Goal: Task Accomplishment & Management: Use online tool/utility

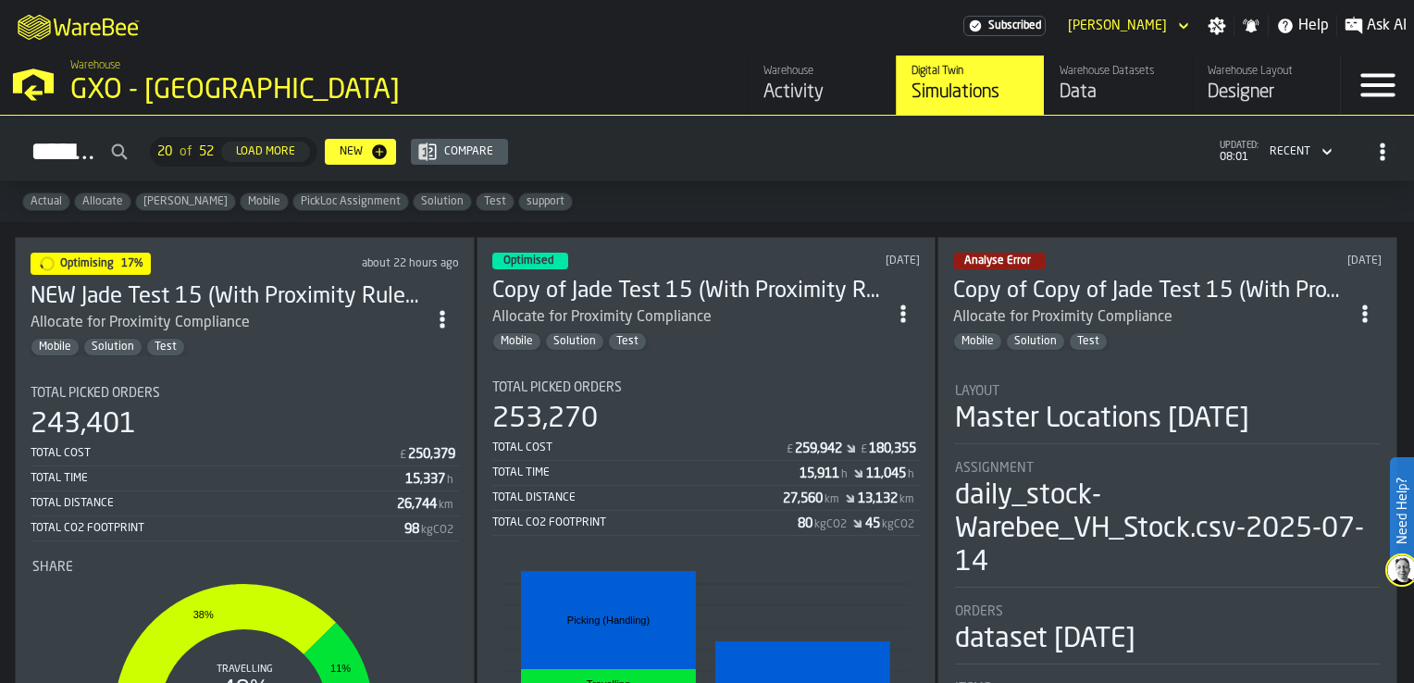
scroll to position [93, 0]
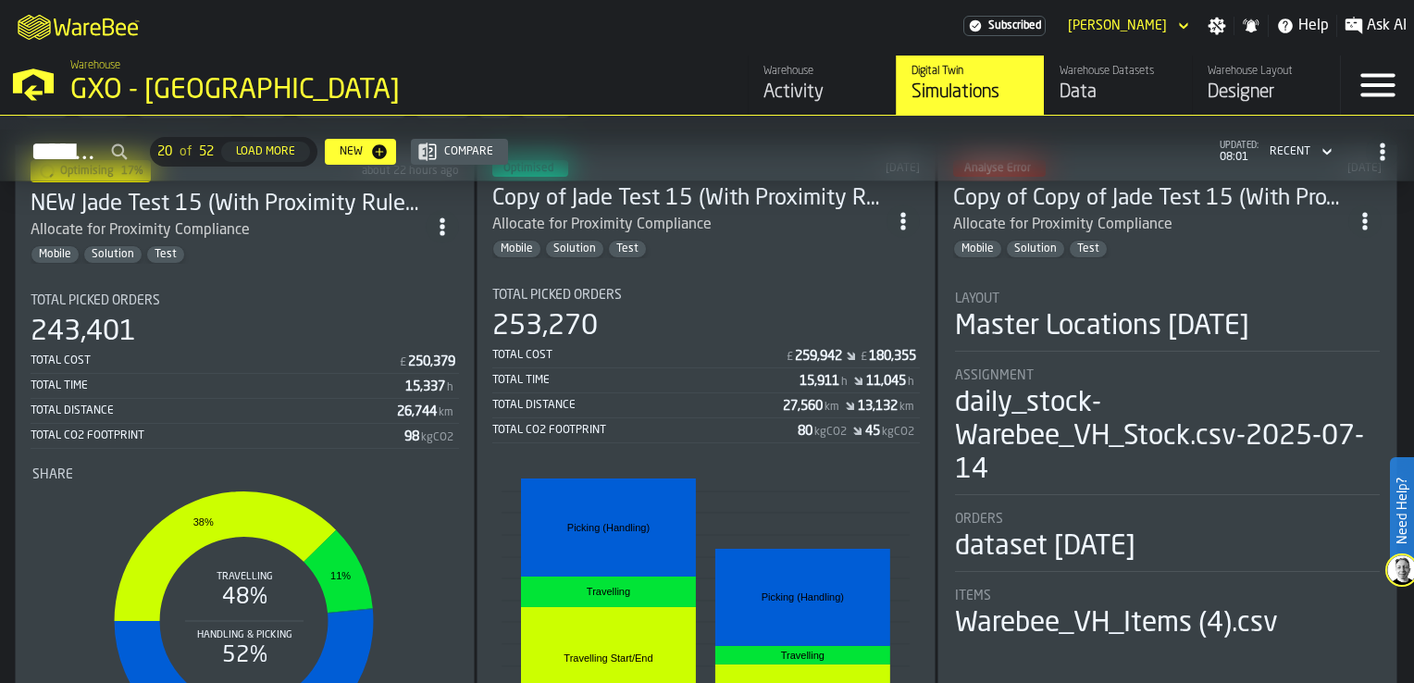
click at [351, 351] on div "Total Cost £ 250,379" at bounding box center [245, 362] width 429 height 23
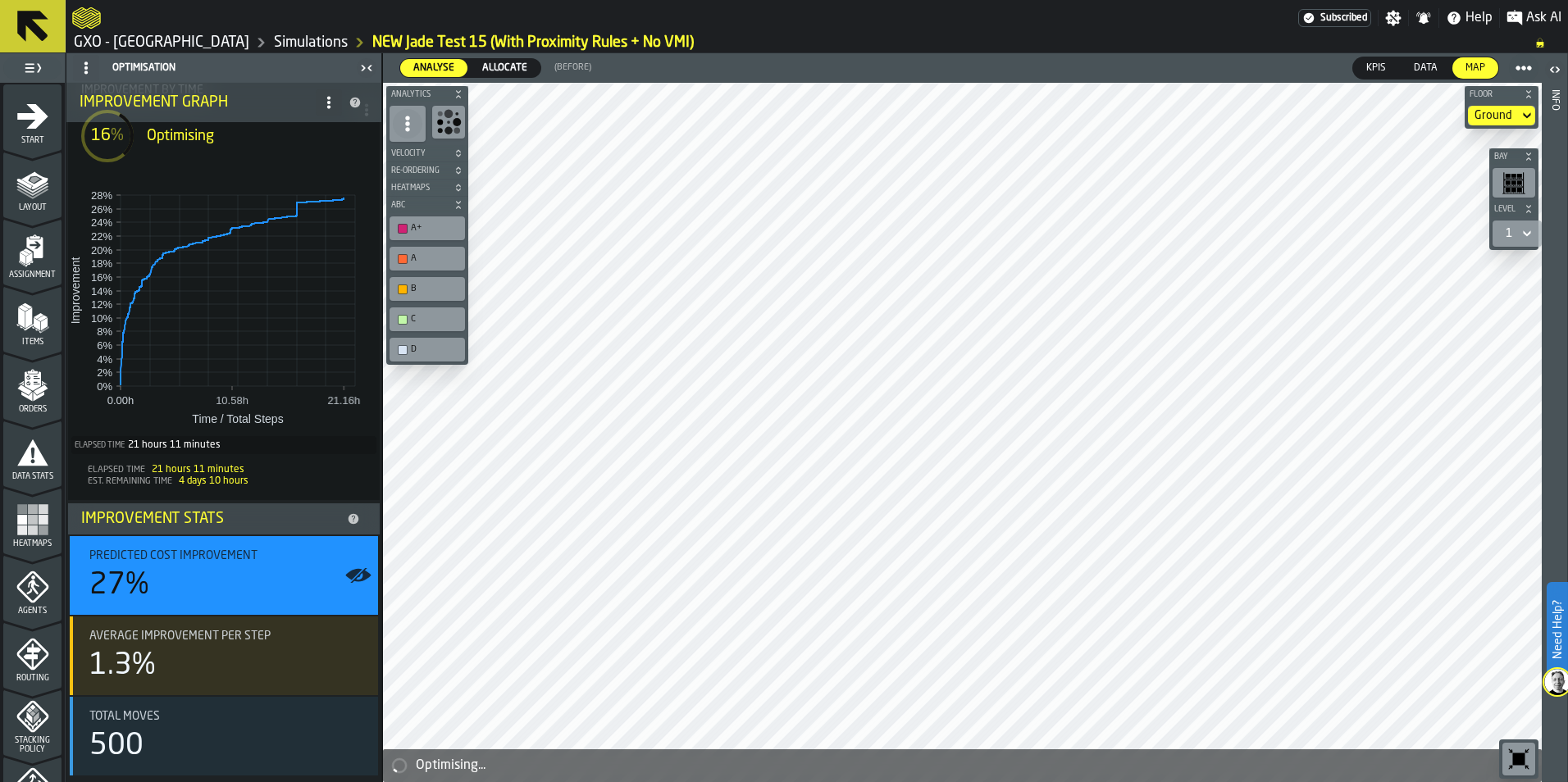
scroll to position [116, 0]
click at [276, 50] on link "Simulations" at bounding box center [310, 43] width 74 height 18
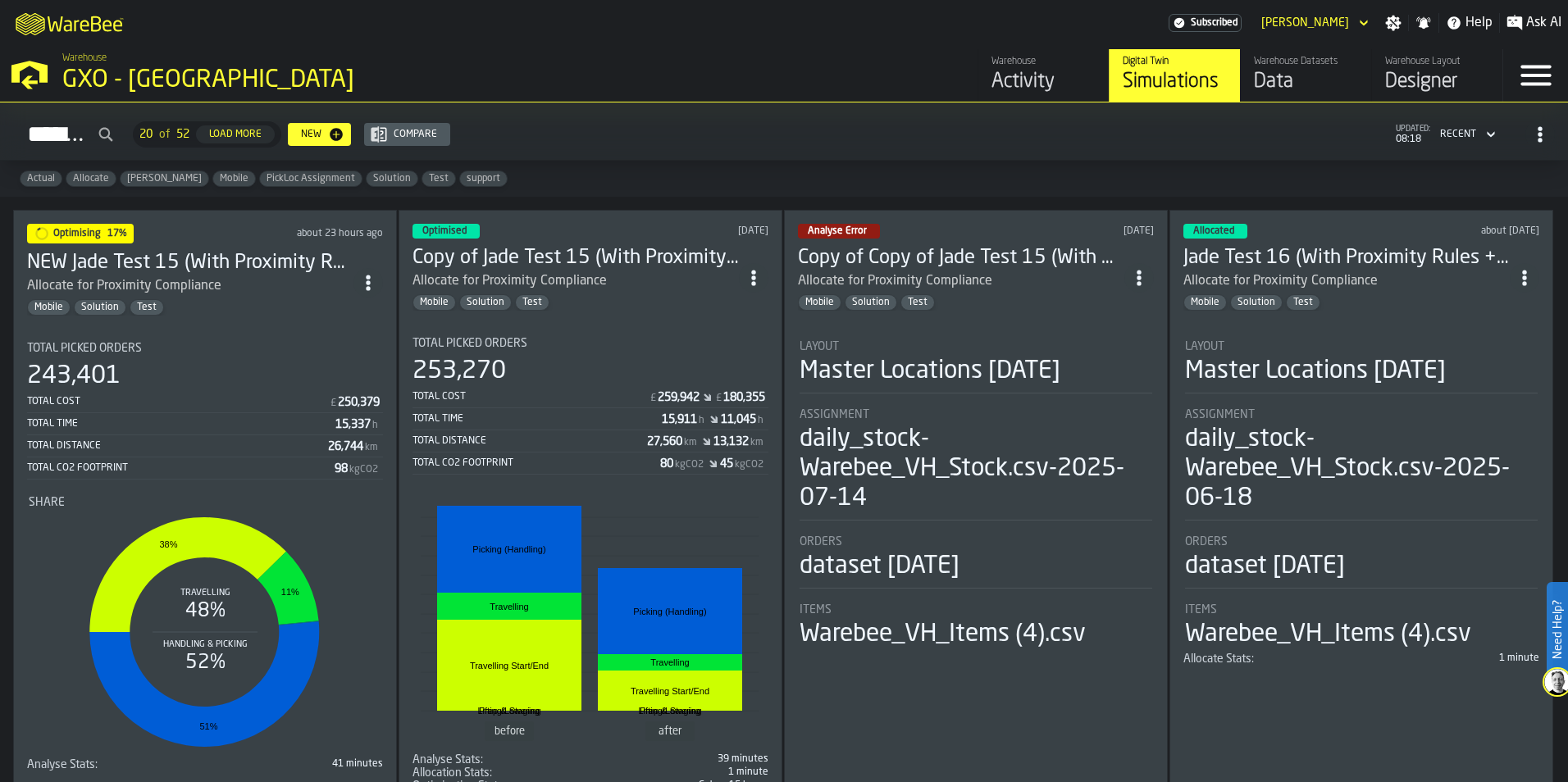
click at [547, 424] on div "Total Time" at bounding box center [537, 418] width 249 height 12
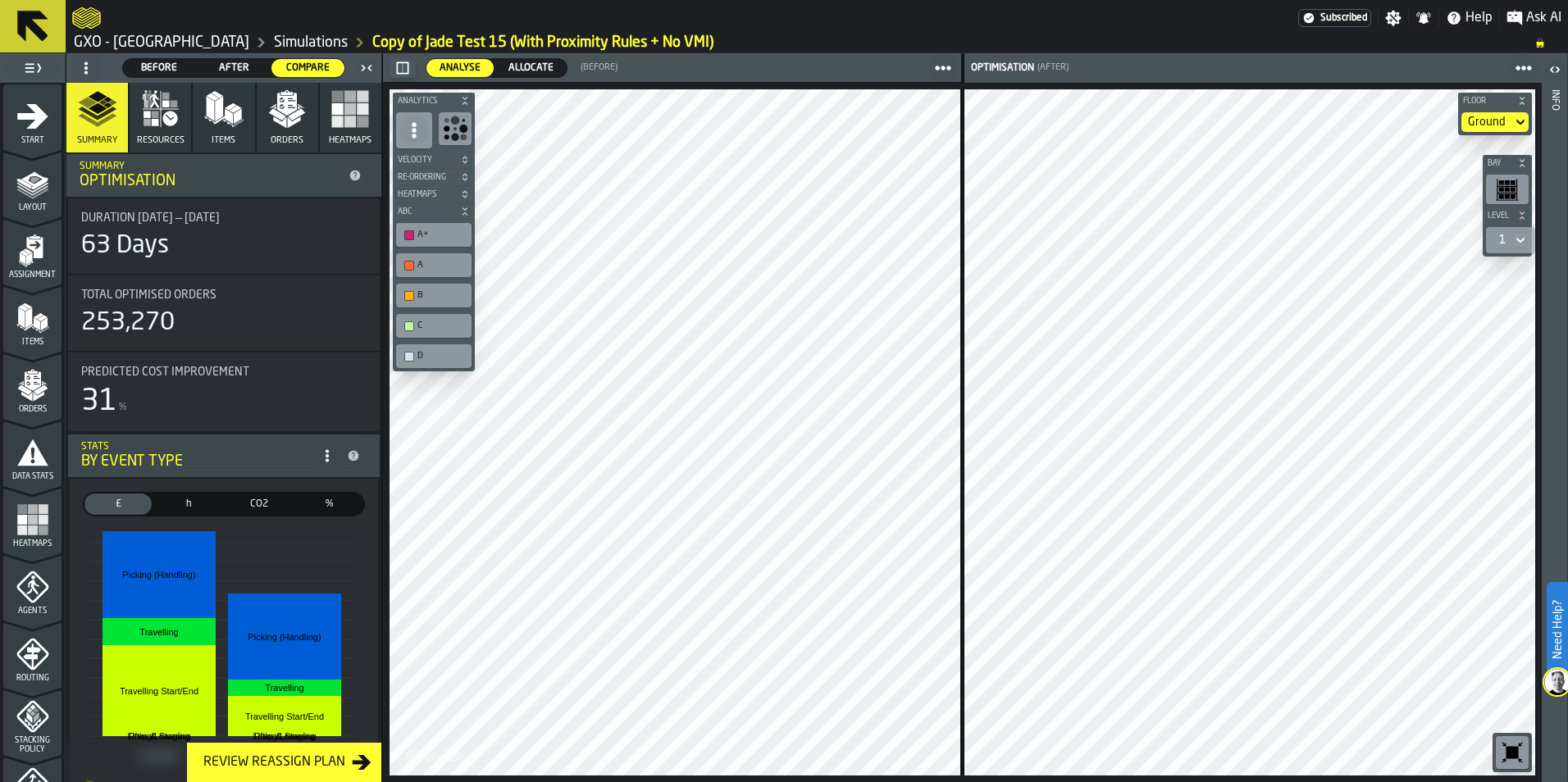
click at [274, 38] on link "Simulations" at bounding box center [310, 43] width 74 height 18
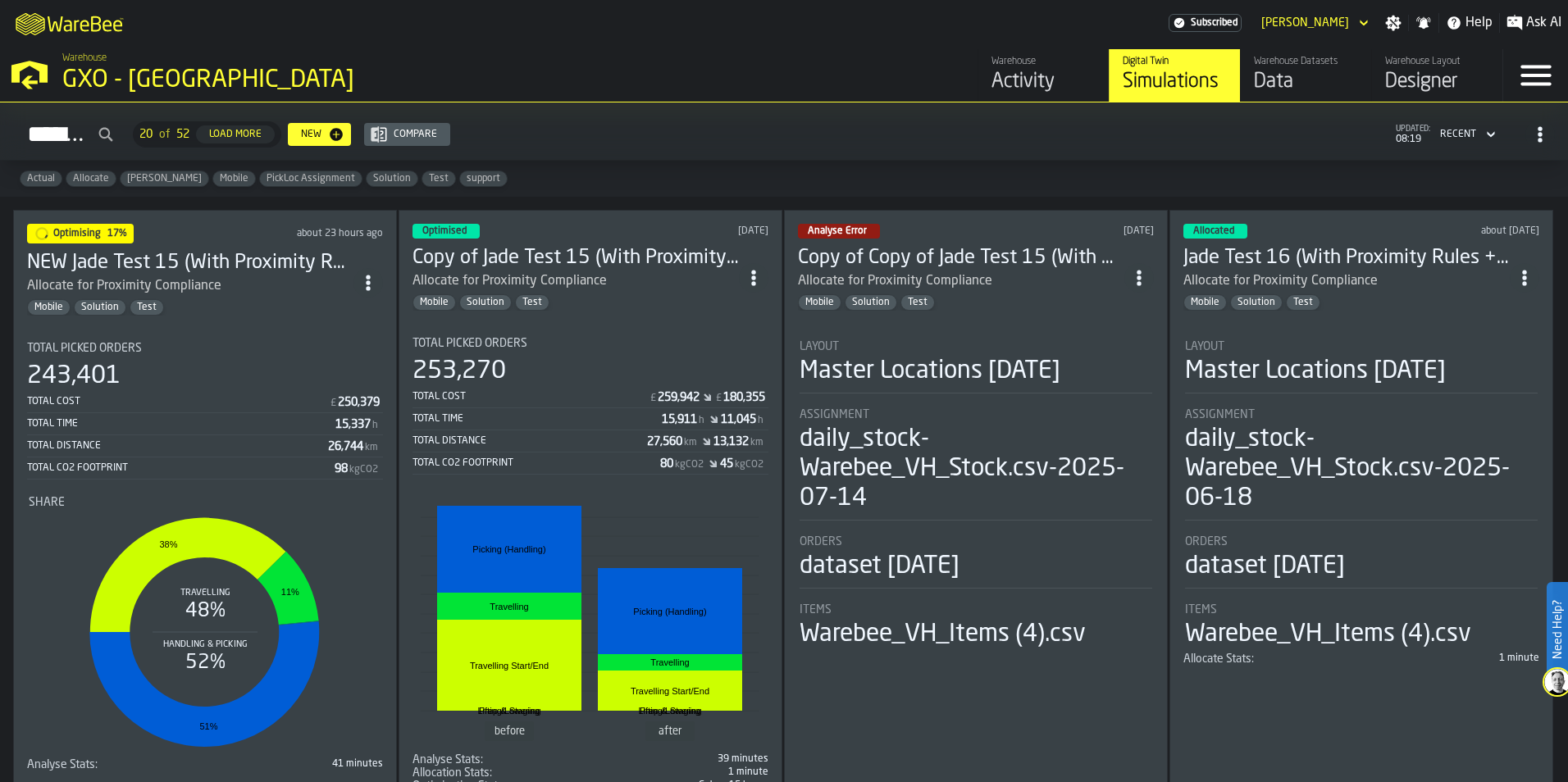
click at [276, 408] on div "Total Cost £ 250,379" at bounding box center [206, 402] width 356 height 20
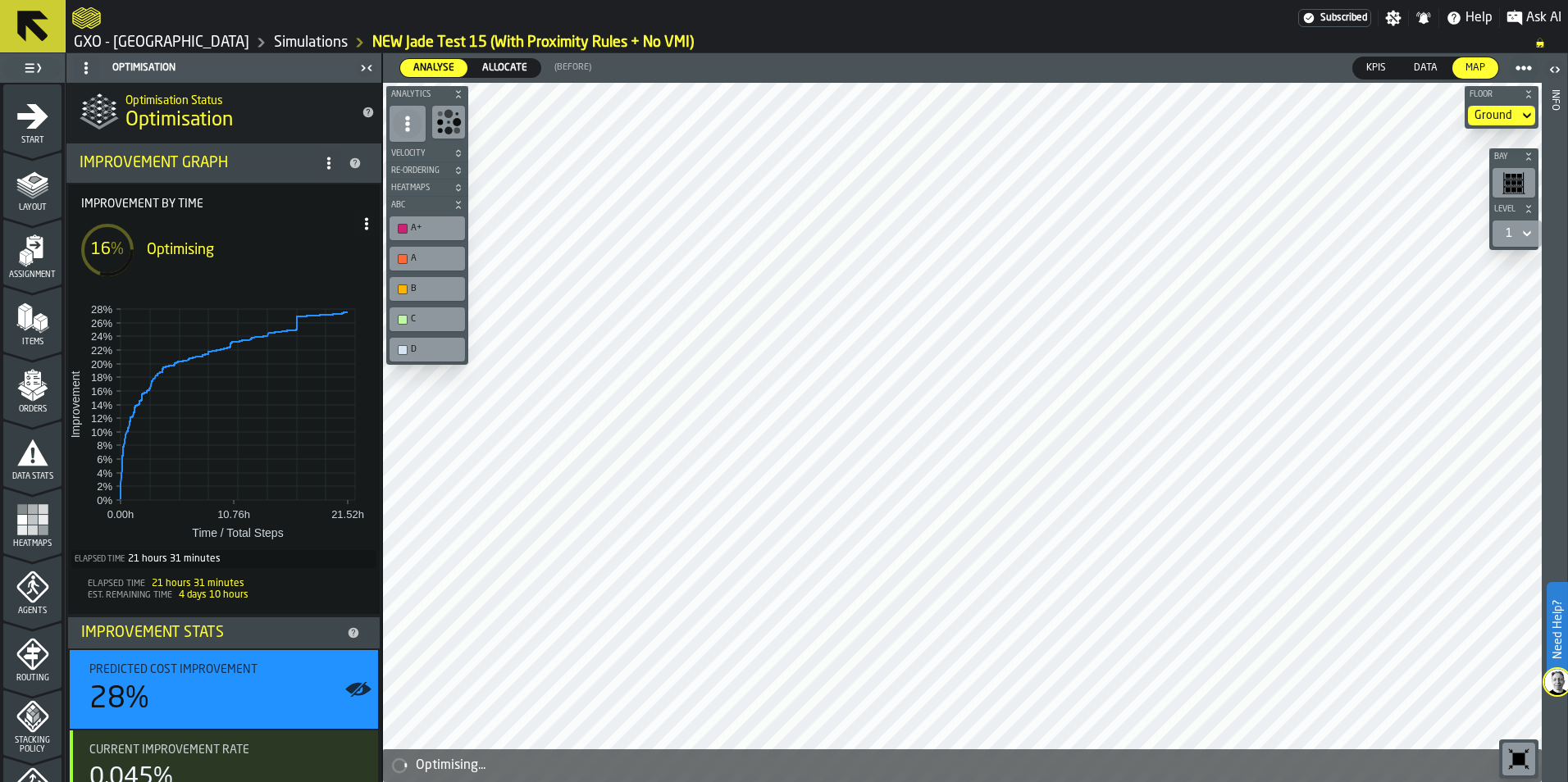
click at [274, 44] on link "Simulations" at bounding box center [310, 43] width 74 height 18
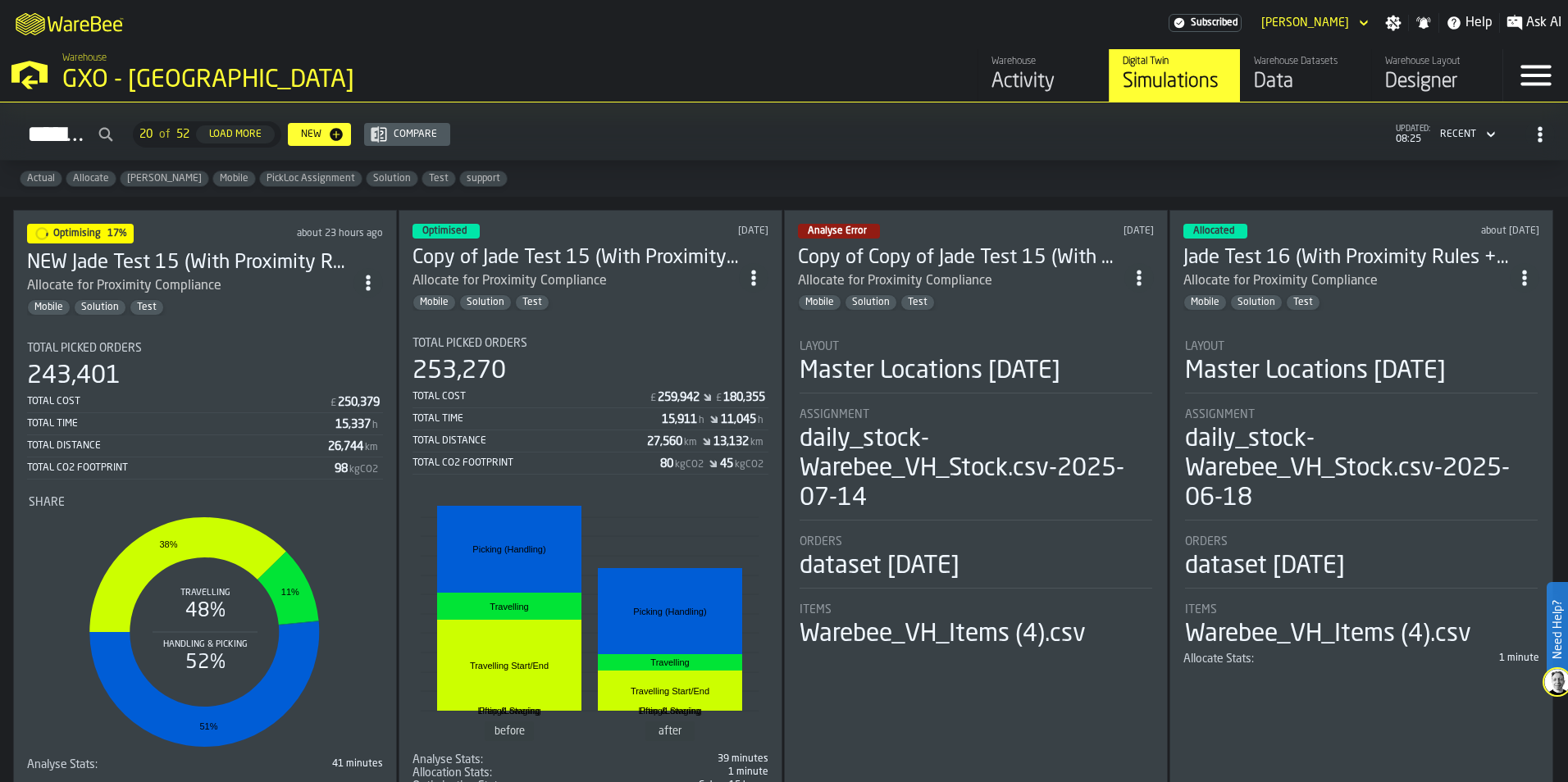
click at [33, 74] on icon "button-toggle-Open —> Warehouse Menu" at bounding box center [29, 72] width 39 height 39
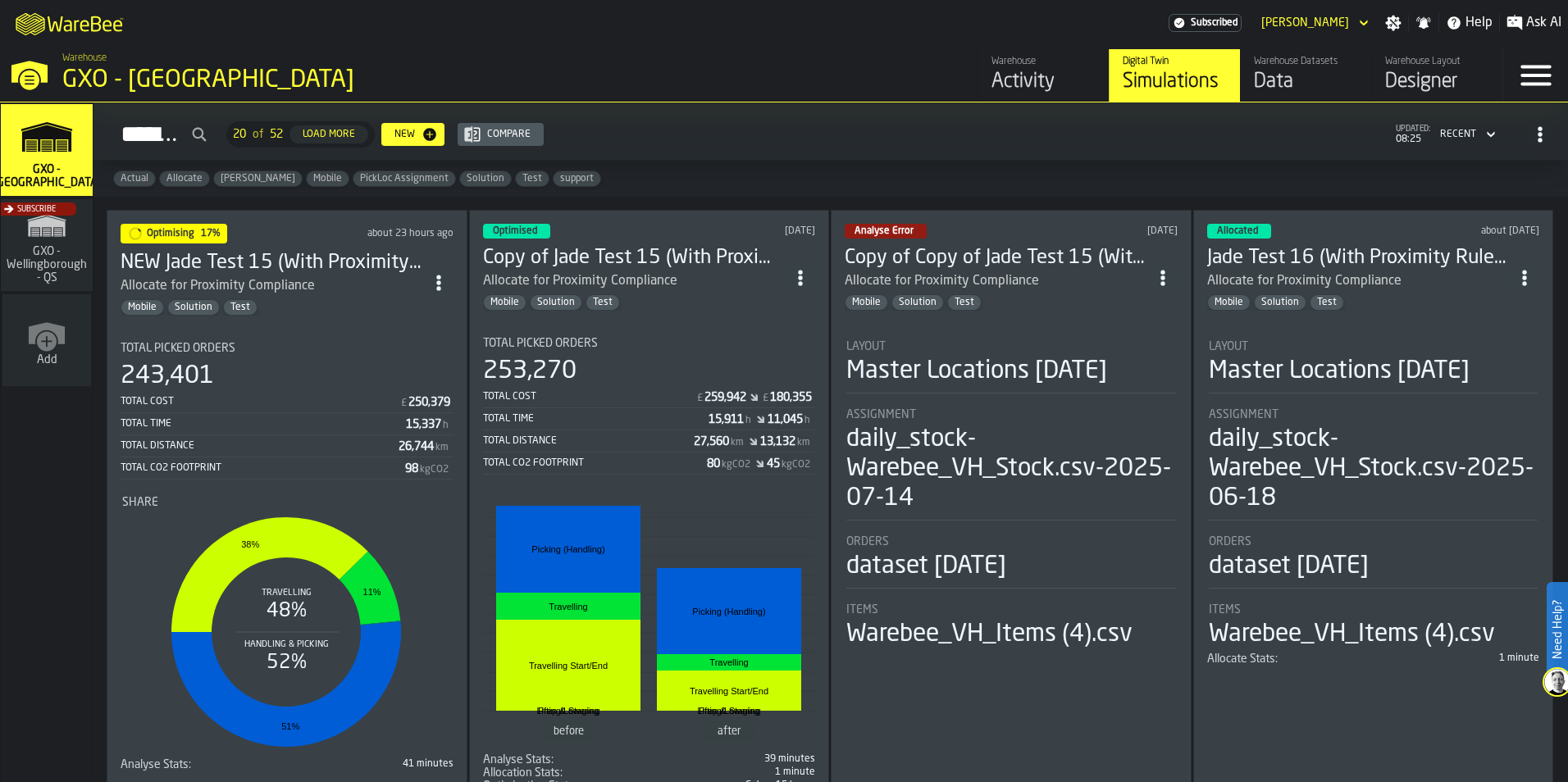
click at [27, 80] on icon "button-toggle-Close —> Warehouse Menu" at bounding box center [29, 81] width 19 height 19
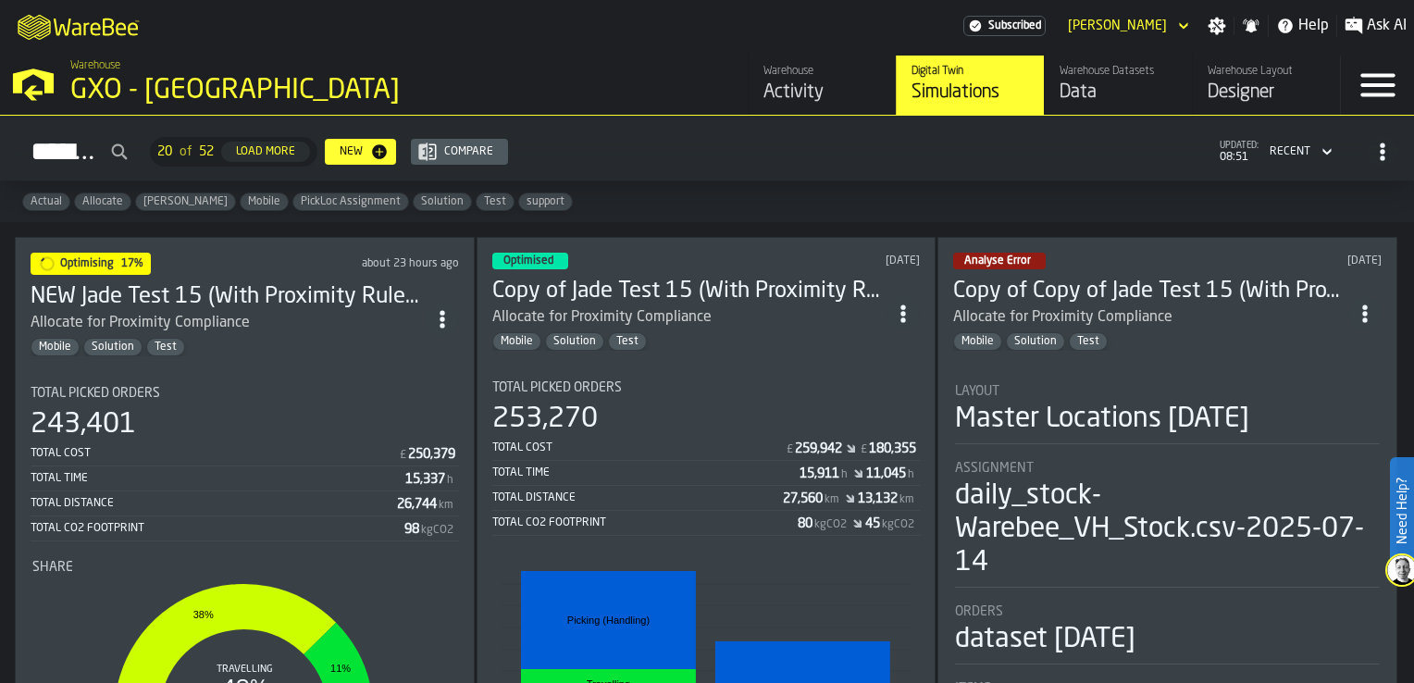
click at [313, 428] on div "243,401" at bounding box center [245, 424] width 429 height 33
